Goal: Task Accomplishment & Management: Manage account settings

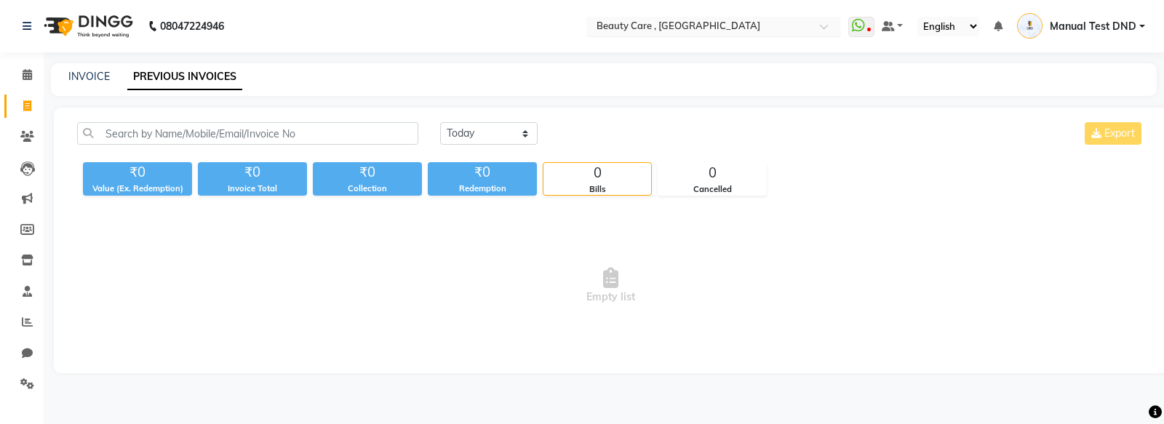
click at [745, 23] on input "text" at bounding box center [699, 27] width 211 height 15
click at [1071, 31] on span "Manual Test DND" at bounding box center [1093, 26] width 87 height 15
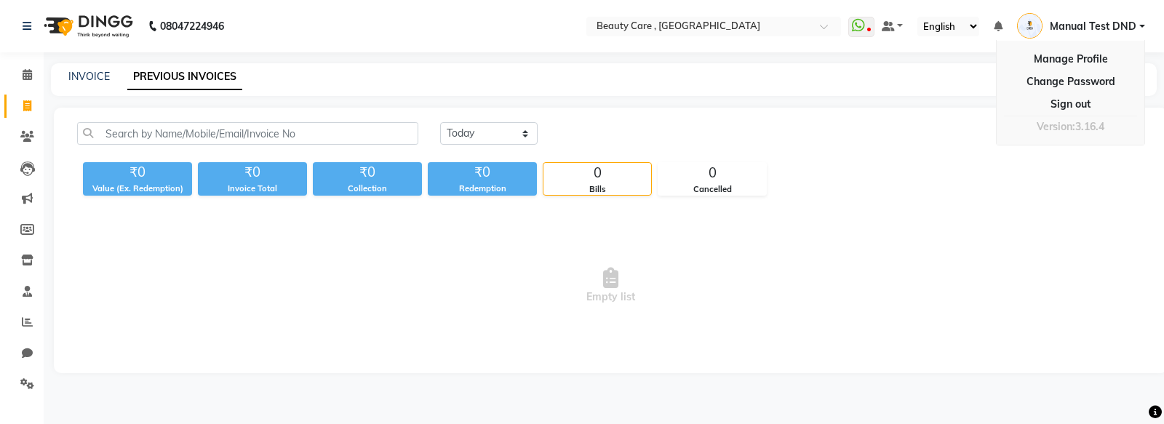
click at [1055, 116] on hr at bounding box center [1070, 116] width 133 height 1
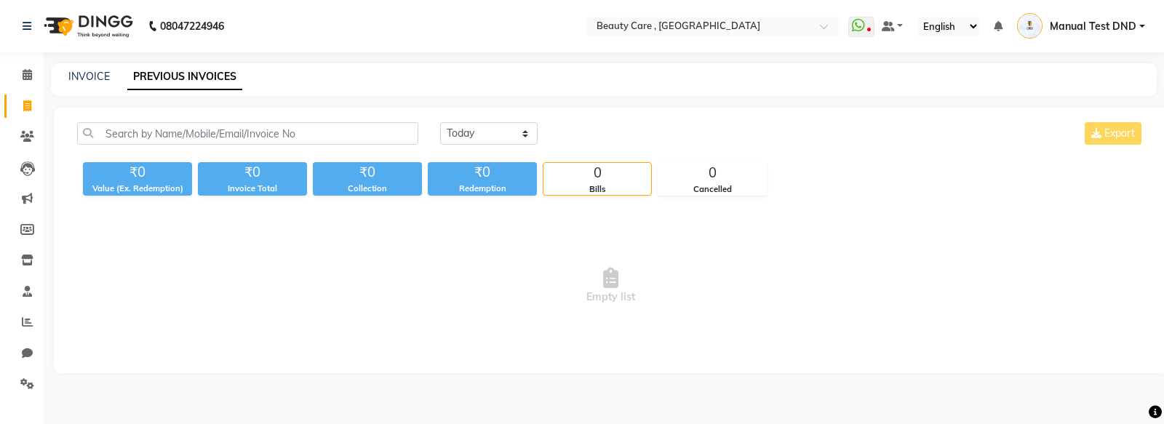
click at [1071, 23] on span "Manual Test DND" at bounding box center [1093, 26] width 87 height 15
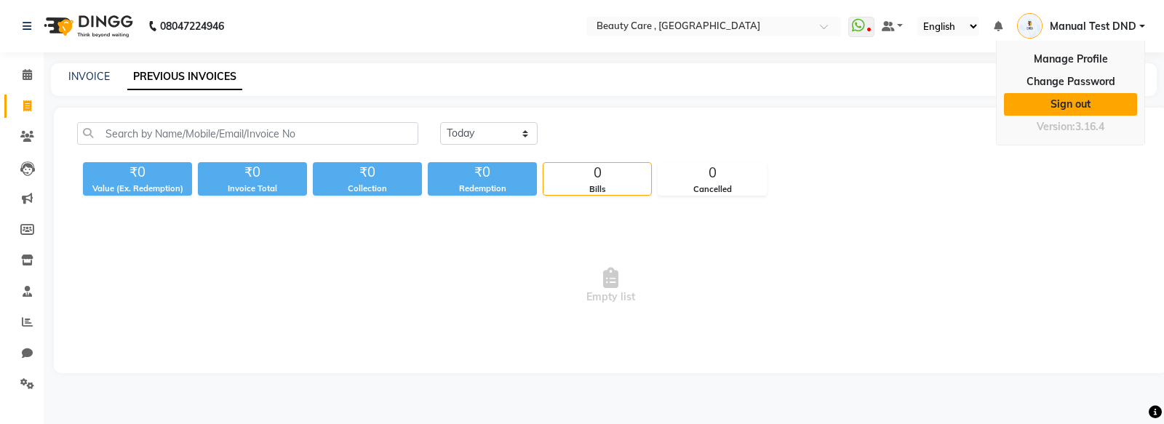
click at [1071, 106] on link "Sign out" at bounding box center [1070, 104] width 133 height 23
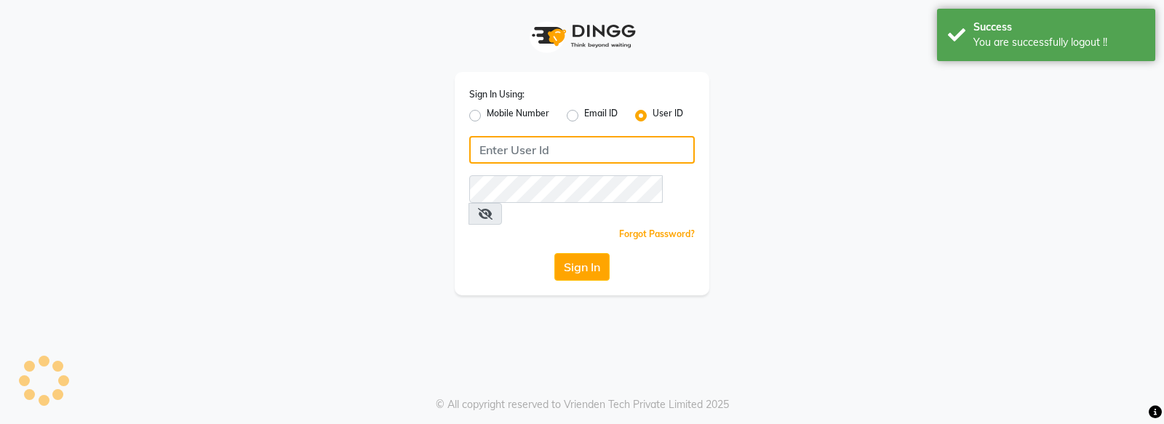
type input "9099999999"
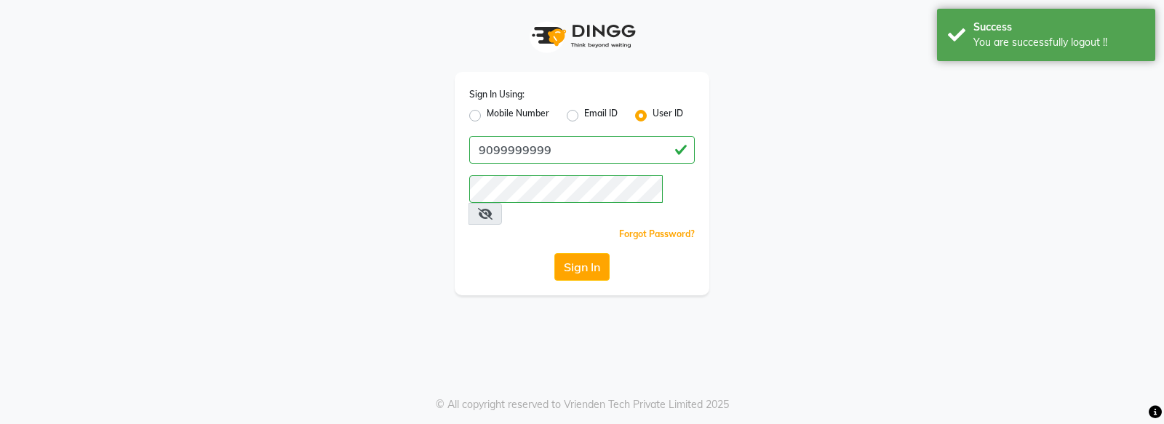
click at [487, 115] on label "Mobile Number" at bounding box center [518, 115] width 63 height 17
click at [487, 115] on input "Mobile Number" at bounding box center [491, 111] width 9 height 9
radio input "true"
radio input "false"
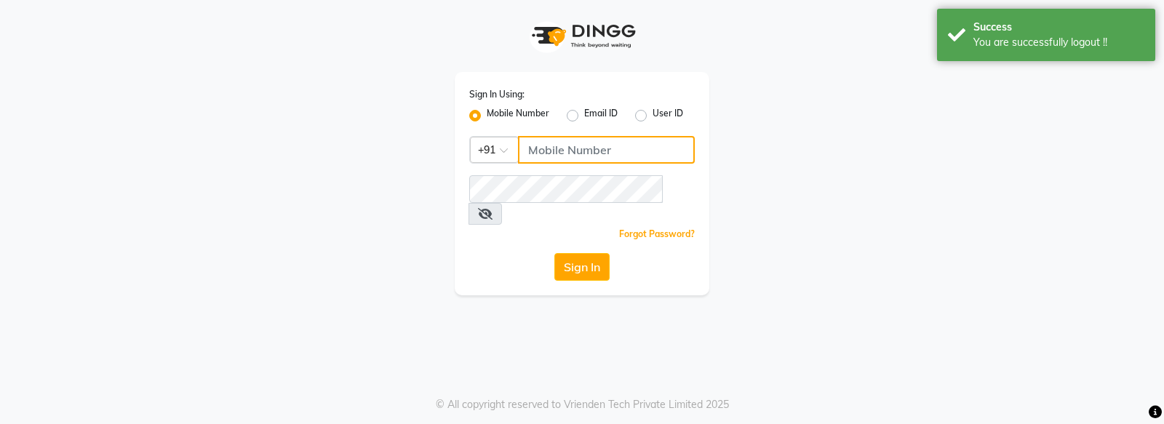
click at [579, 155] on input "Username" at bounding box center [606, 150] width 177 height 28
type input "8637771234"
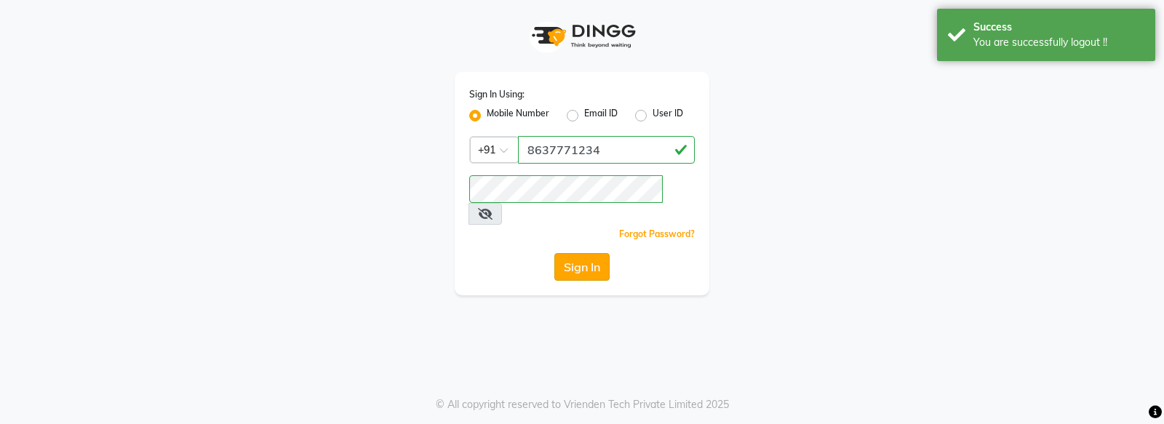
click at [588, 253] on button "Sign In" at bounding box center [582, 267] width 55 height 28
